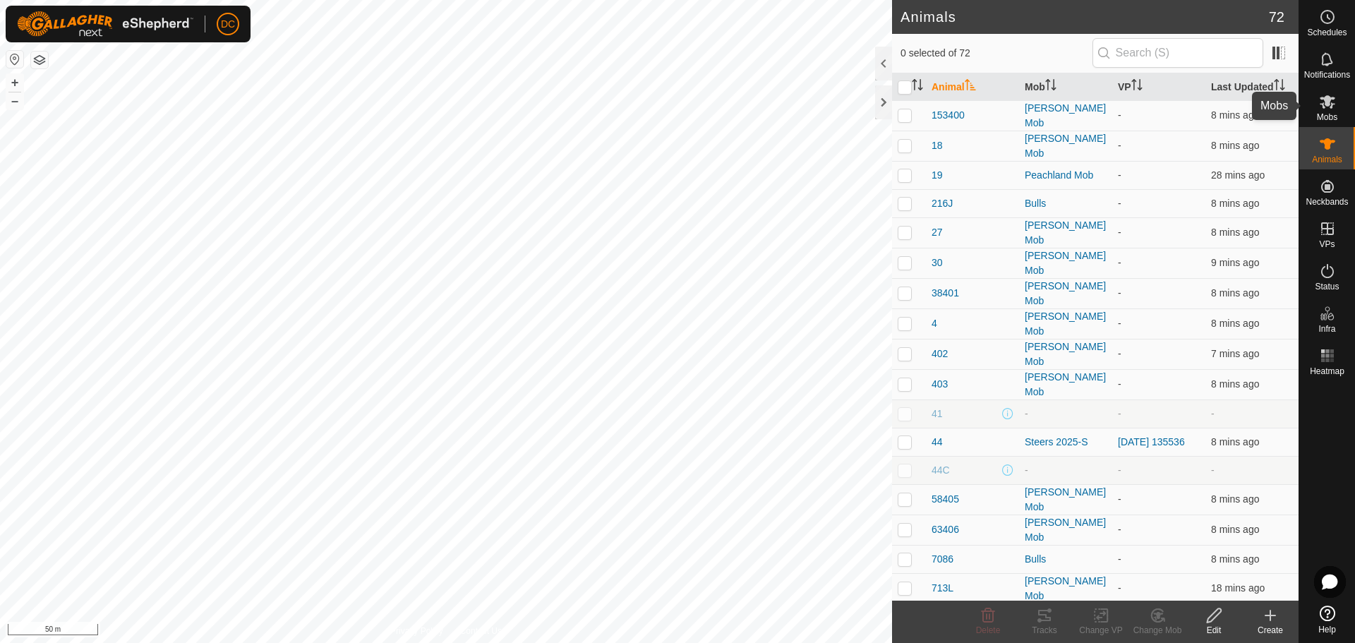
click at [1326, 104] on icon at bounding box center [1328, 101] width 16 height 13
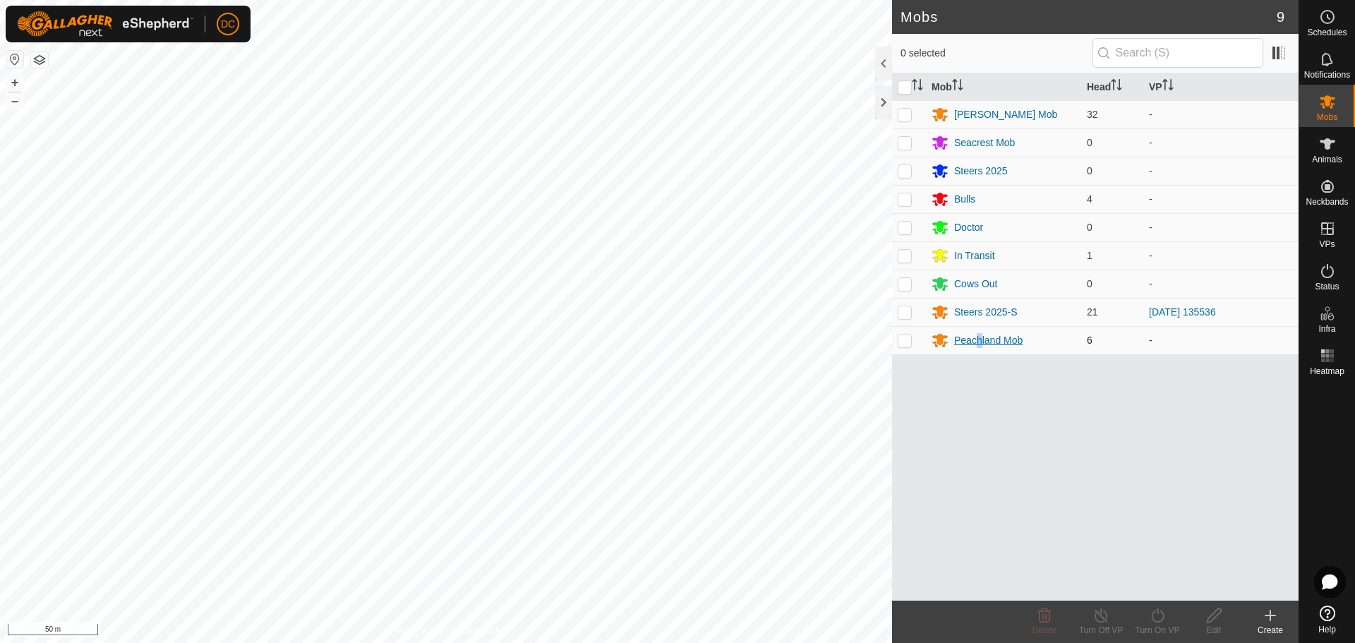
click at [980, 336] on div "Peachland Mob" at bounding box center [988, 340] width 68 height 15
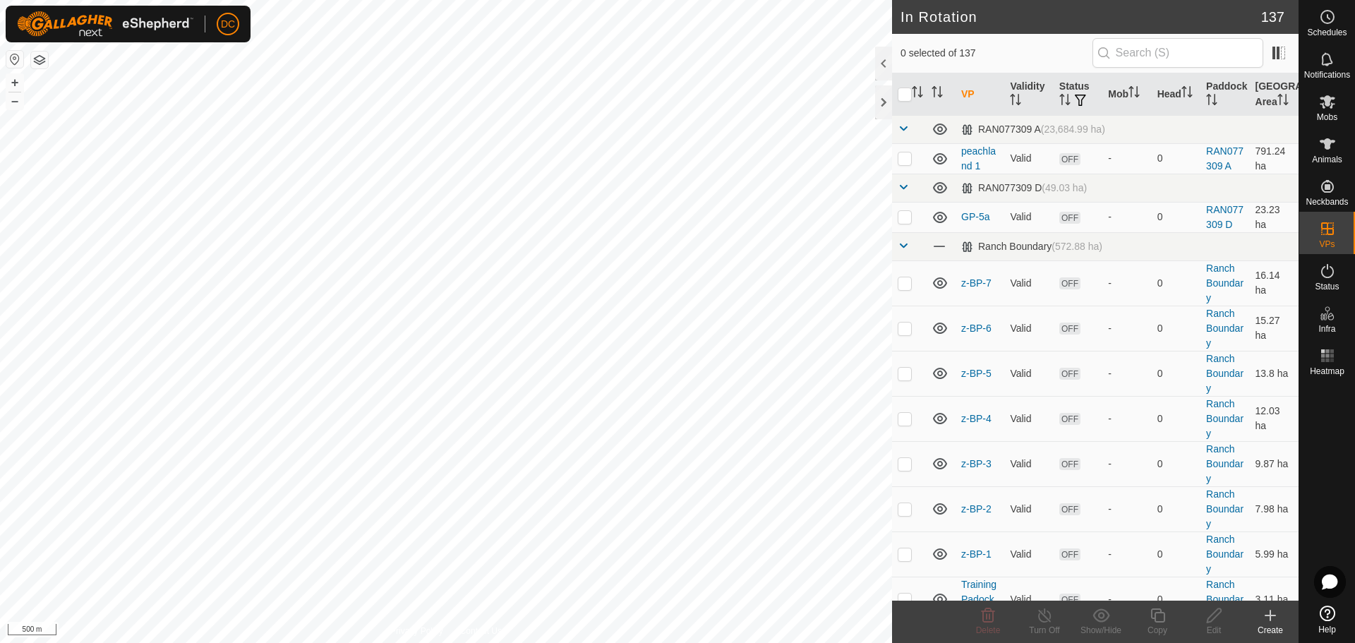
checkbox input "true"
click at [1330, 113] on span "Mobs" at bounding box center [1327, 117] width 20 height 8
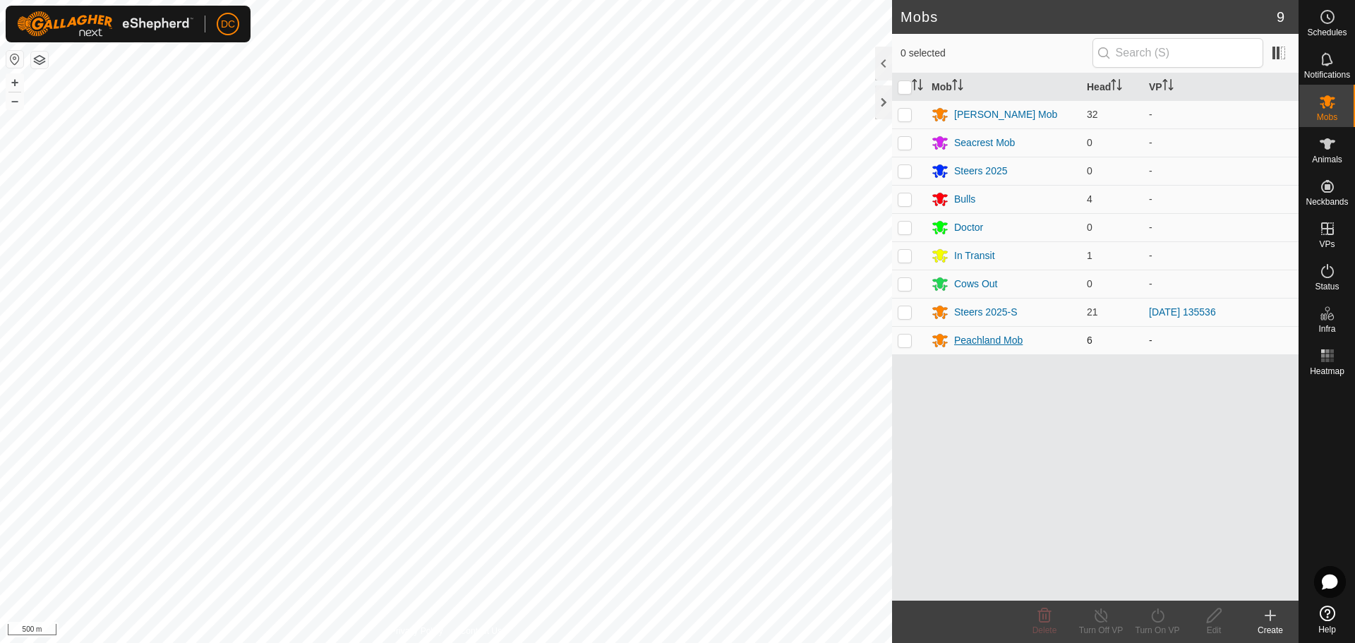
click at [986, 340] on div "Peachland Mob" at bounding box center [988, 340] width 68 height 15
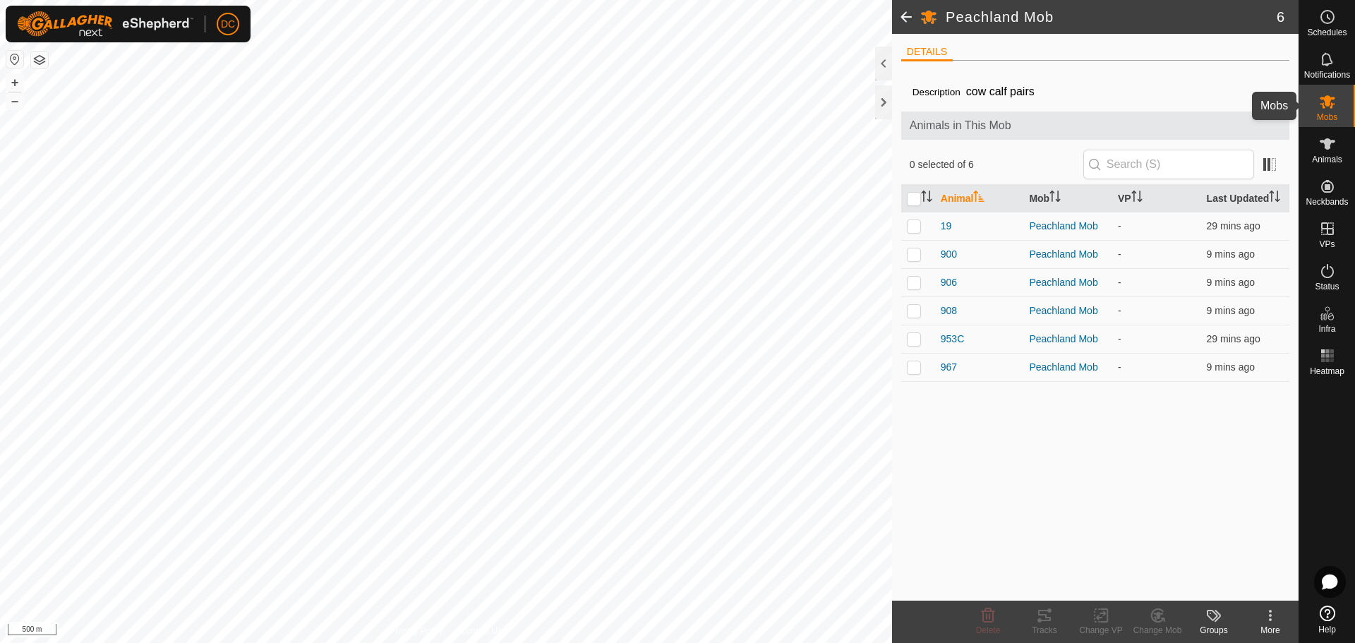
click at [1326, 109] on icon at bounding box center [1327, 101] width 17 height 17
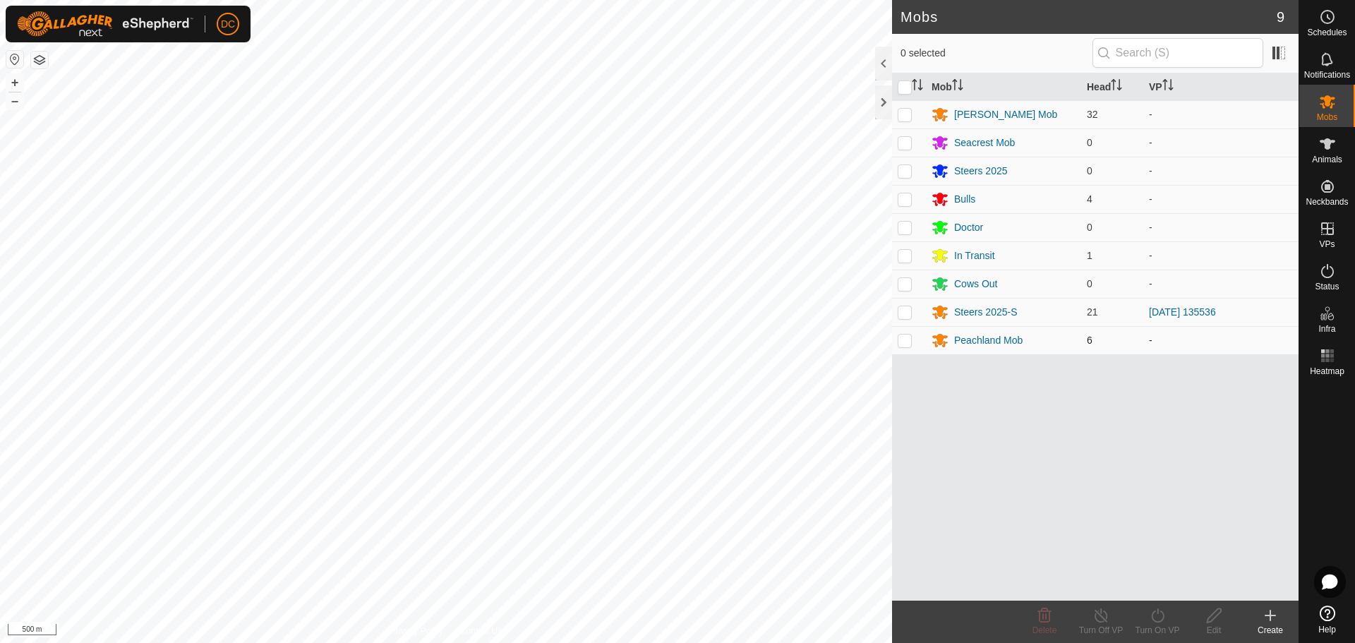
click at [904, 342] on p-checkbox at bounding box center [905, 340] width 14 height 11
checkbox input "true"
click at [1154, 618] on icon at bounding box center [1158, 615] width 18 height 17
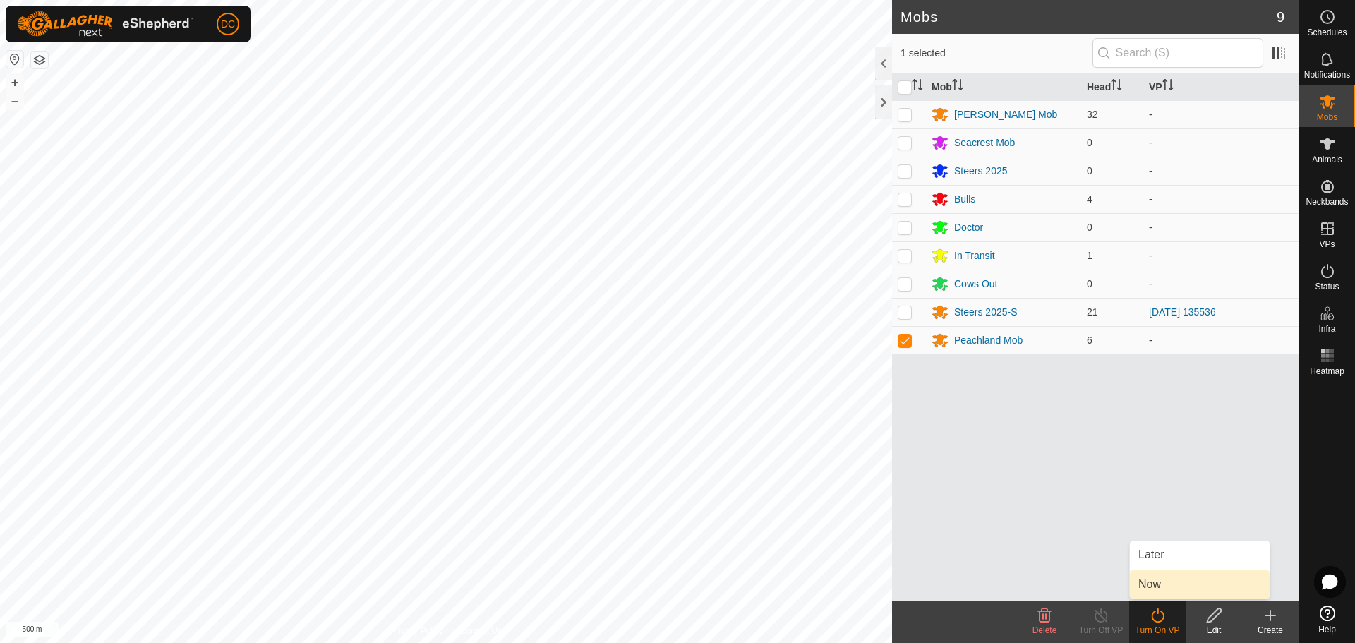
click at [1154, 590] on link "Now" at bounding box center [1200, 584] width 140 height 28
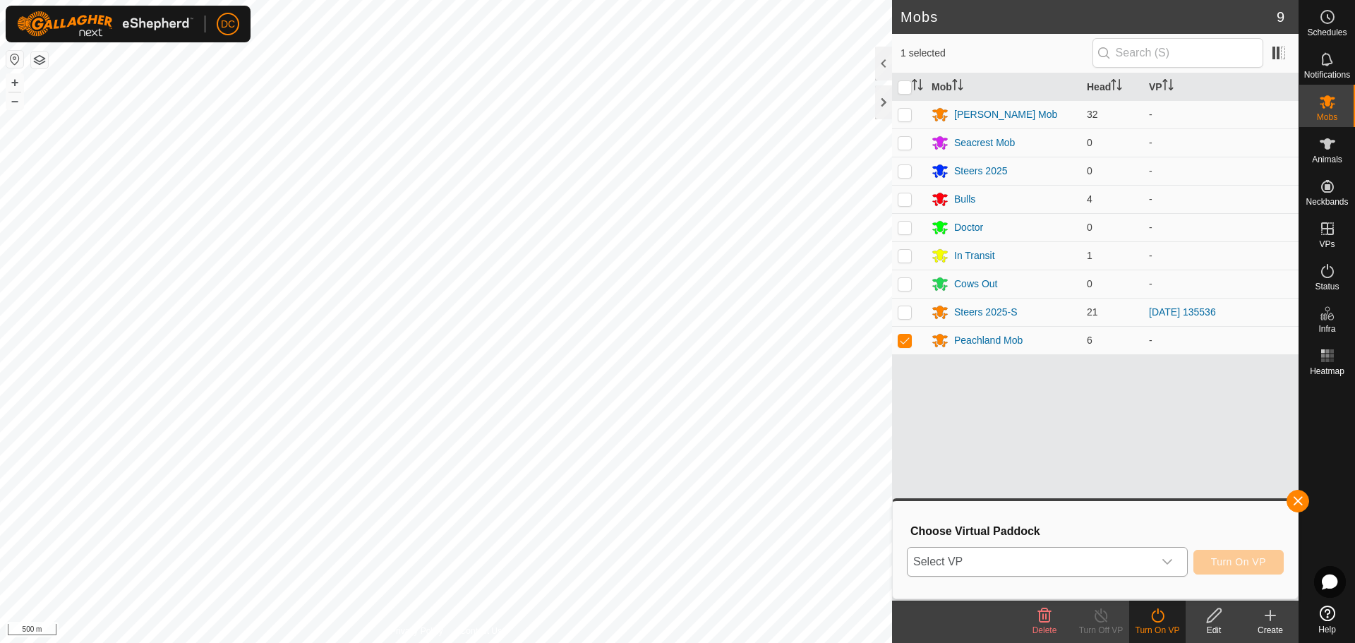
click at [1034, 569] on span "Select VP" at bounding box center [1031, 562] width 246 height 28
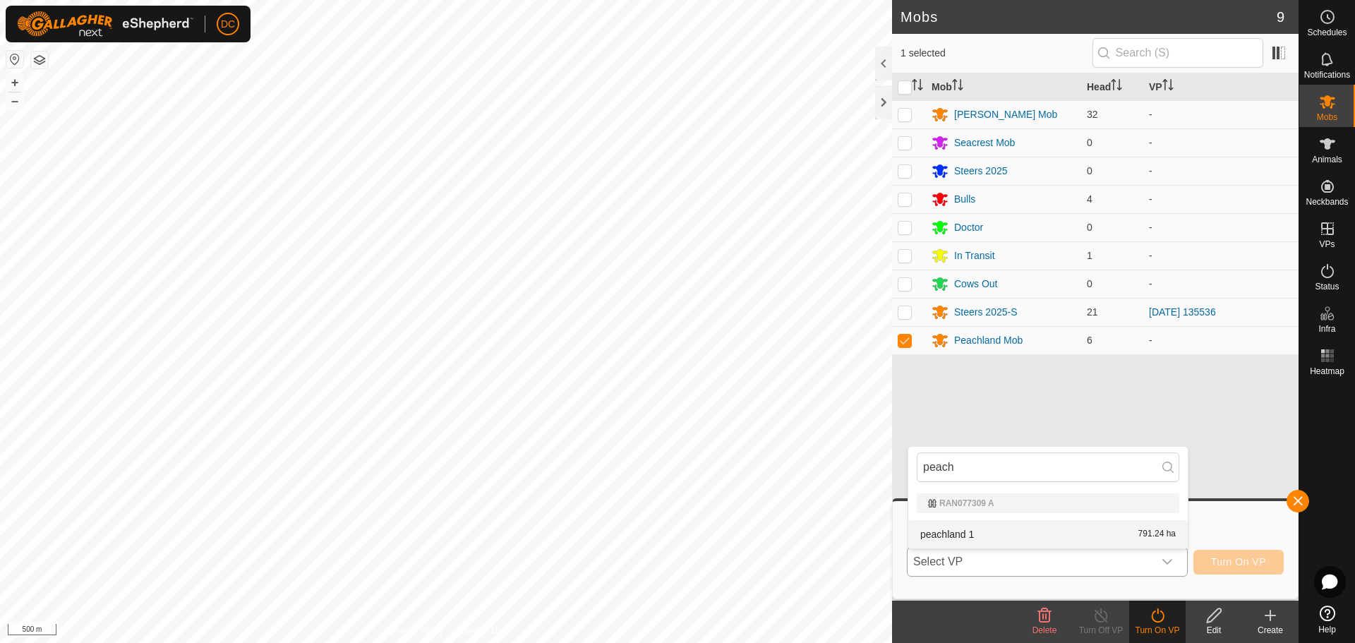
type input "peach"
click at [1026, 536] on li "peachland 1 791.24 ha" at bounding box center [1049, 534] width 280 height 28
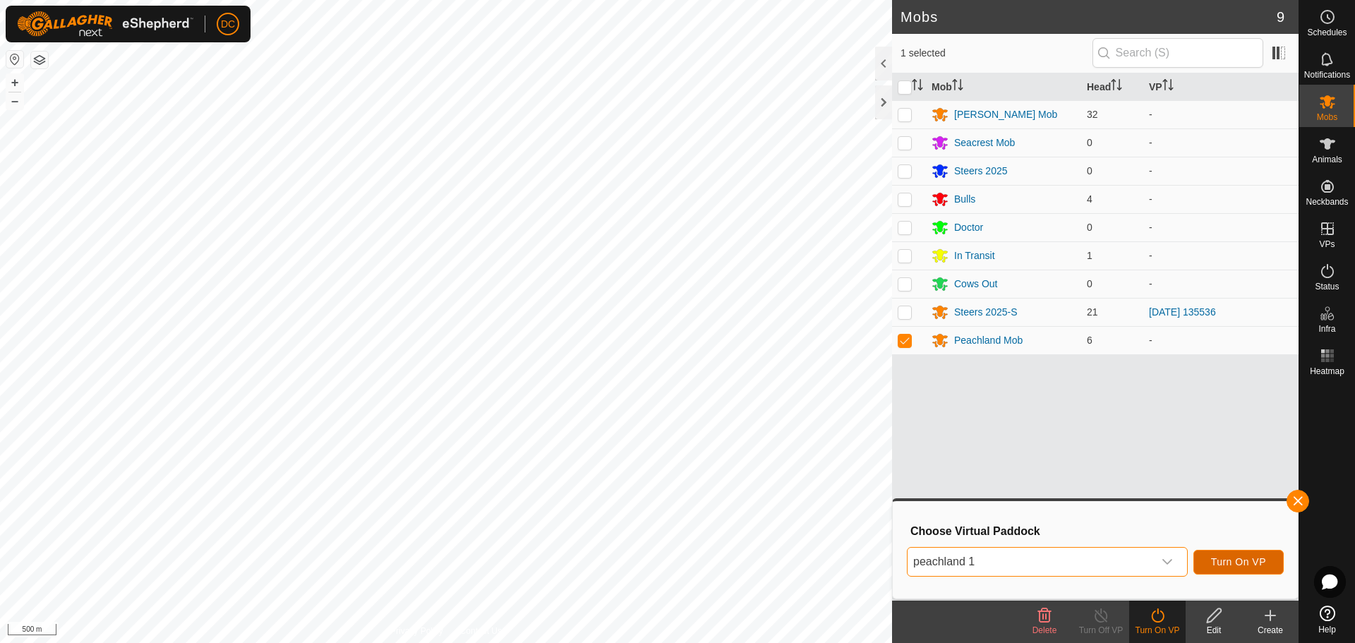
click at [1247, 563] on span "Turn On VP" at bounding box center [1238, 561] width 55 height 11
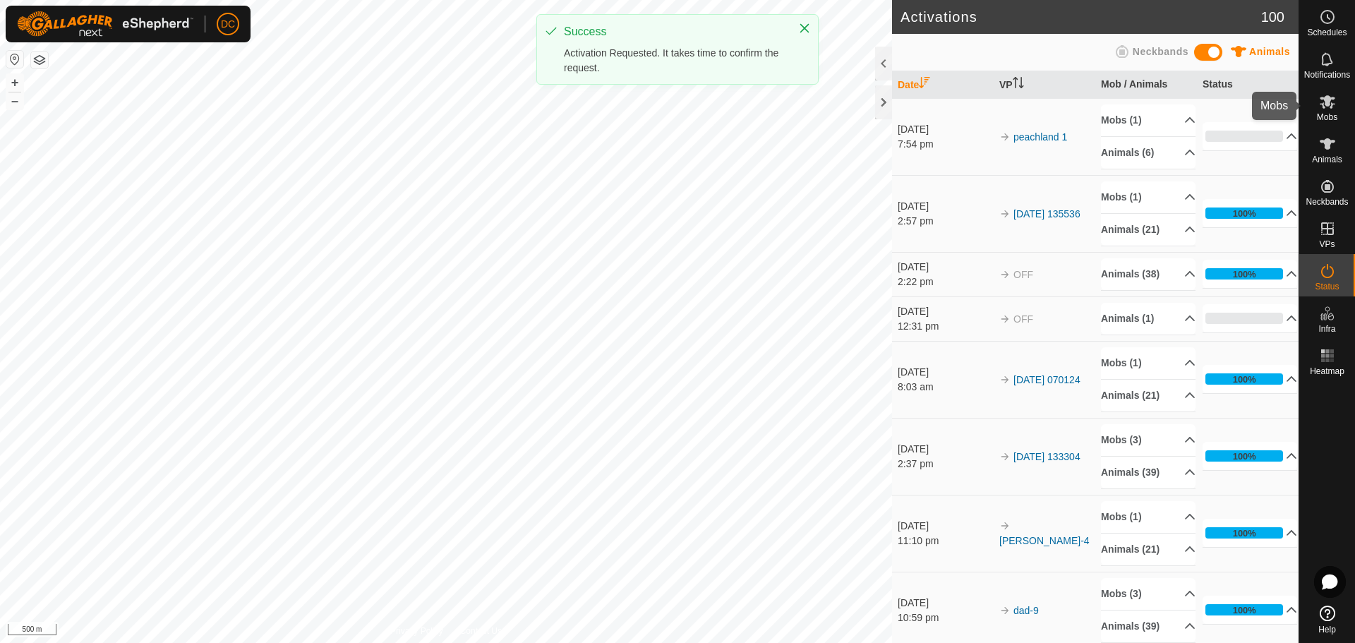
click at [1323, 101] on icon at bounding box center [1327, 101] width 17 height 17
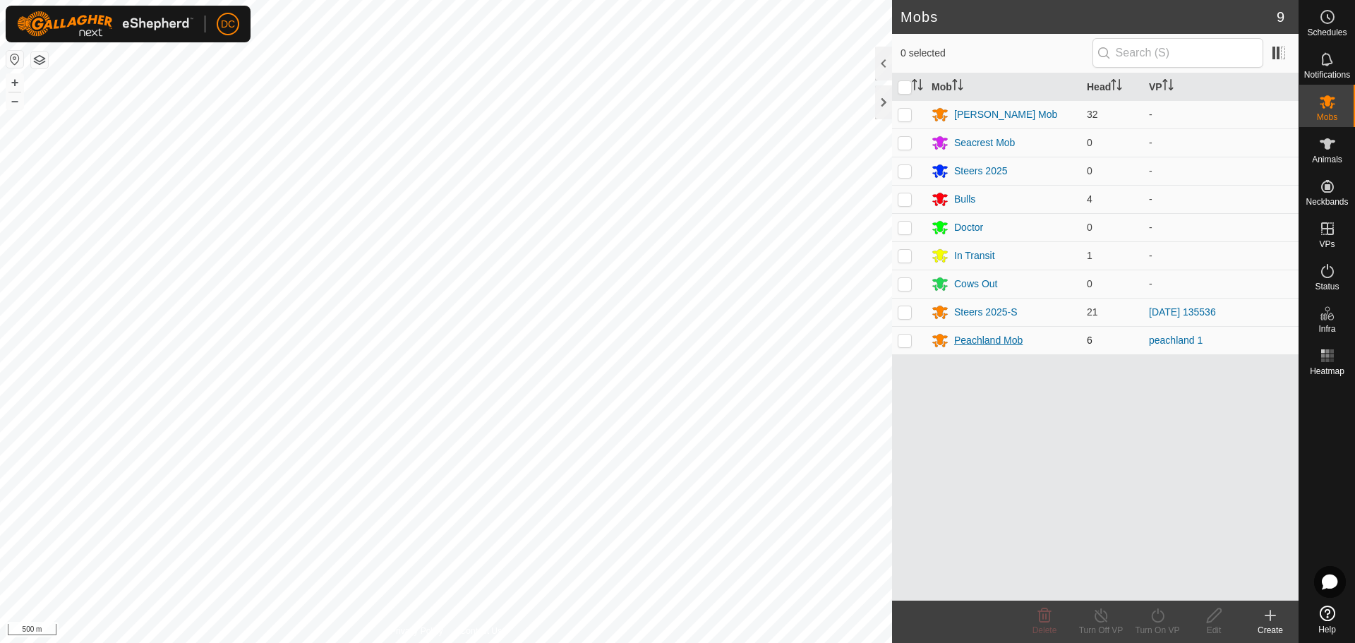
click at [990, 343] on div "Peachland Mob" at bounding box center [988, 340] width 68 height 15
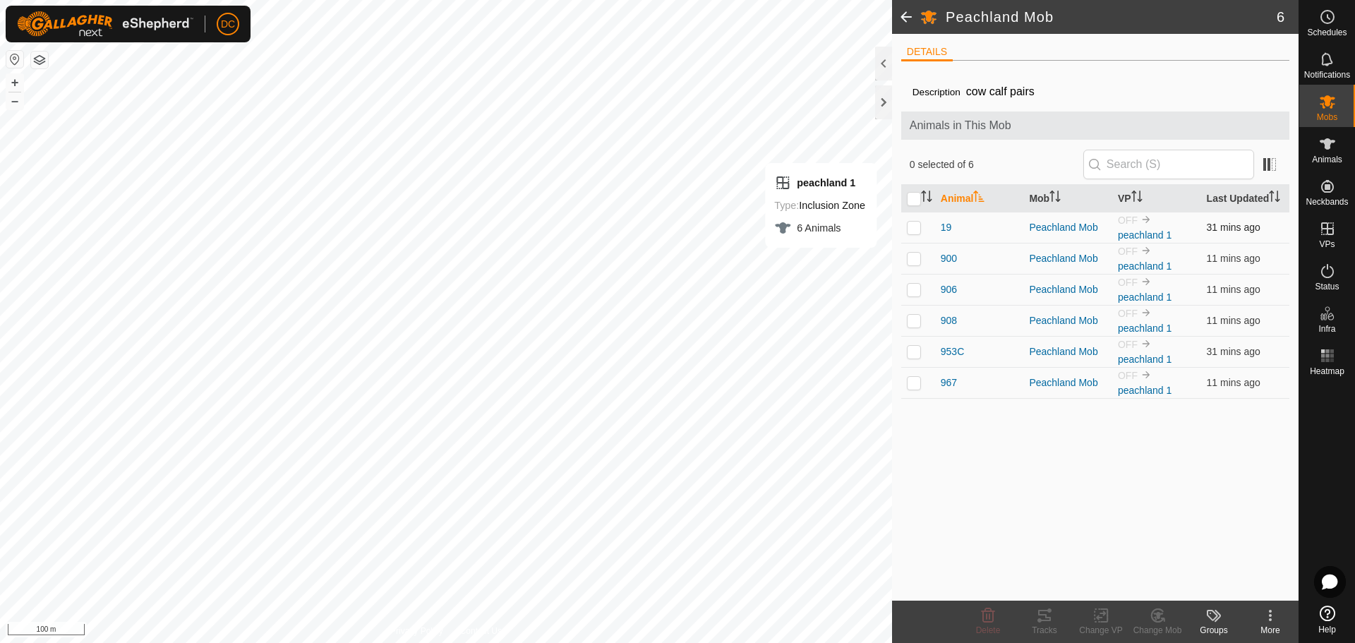
click at [918, 227] on p-checkbox at bounding box center [914, 227] width 14 height 11
checkbox input "false"
